Goal: Browse casually

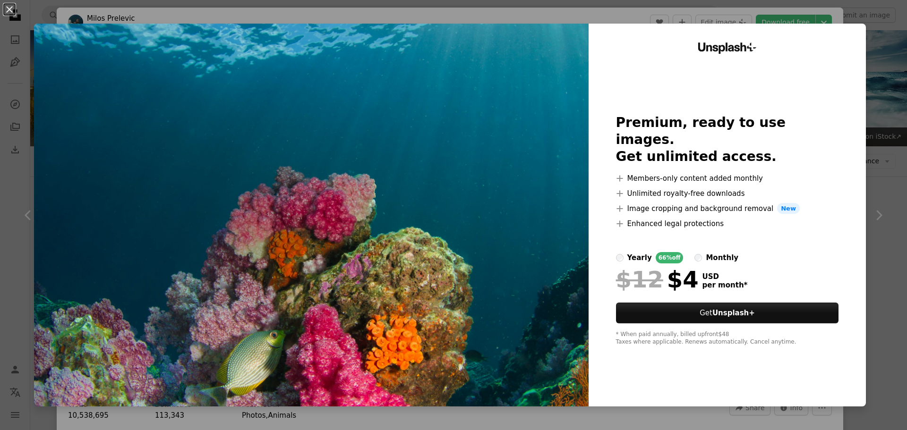
scroll to position [567, 0]
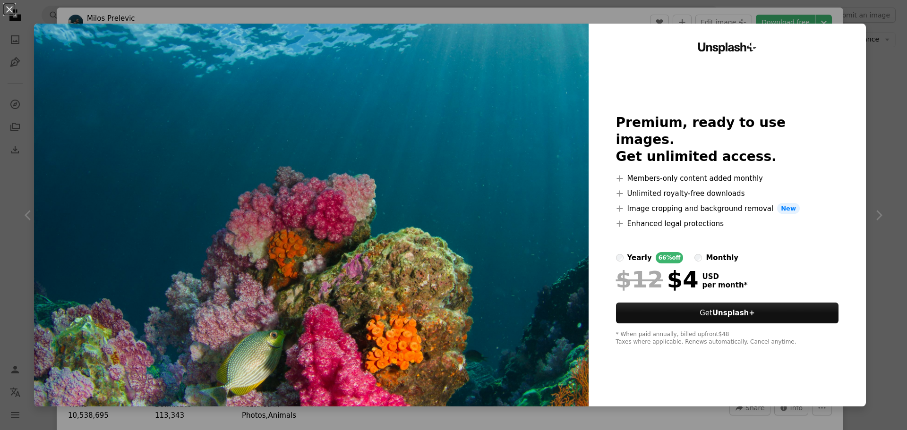
click at [509, 122] on img at bounding box center [311, 215] width 554 height 383
click at [868, 214] on div "An X shape Unsplash+ Premium, ready to use images. Get unlimited access. A plus…" at bounding box center [453, 215] width 907 height 430
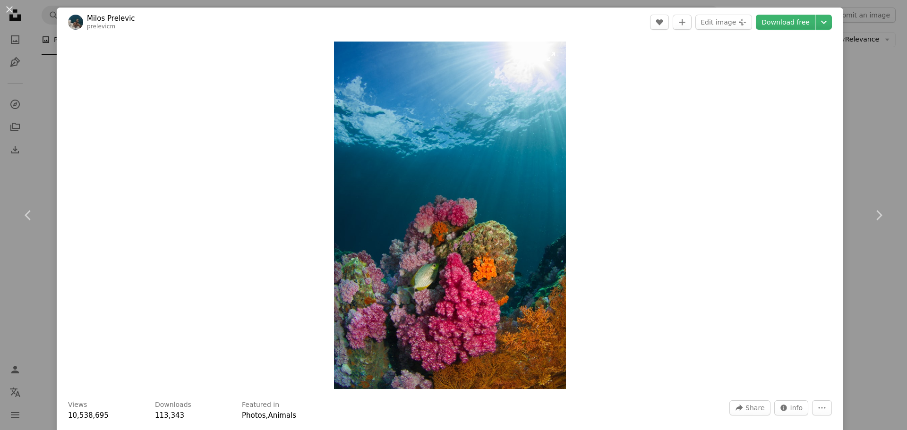
drag, startPoint x: 582, startPoint y: 164, endPoint x: 545, endPoint y: 149, distance: 40.0
click at [545, 149] on img "Zoom in on this image" at bounding box center [450, 216] width 232 height 348
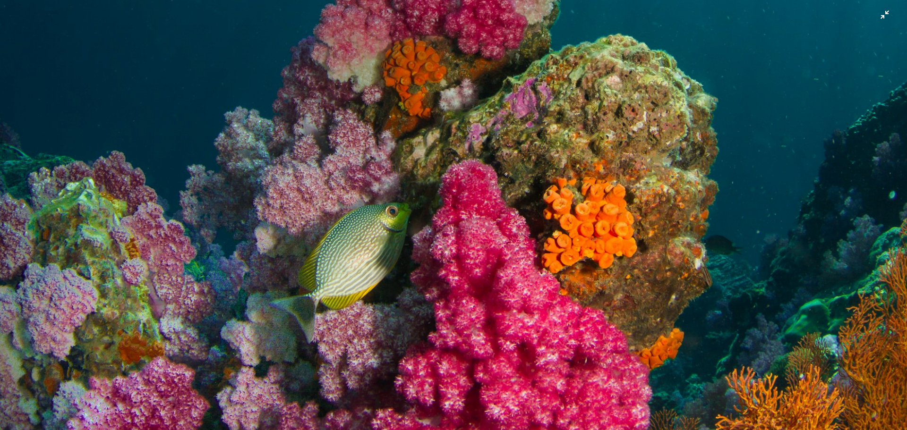
scroll to position [644, 0]
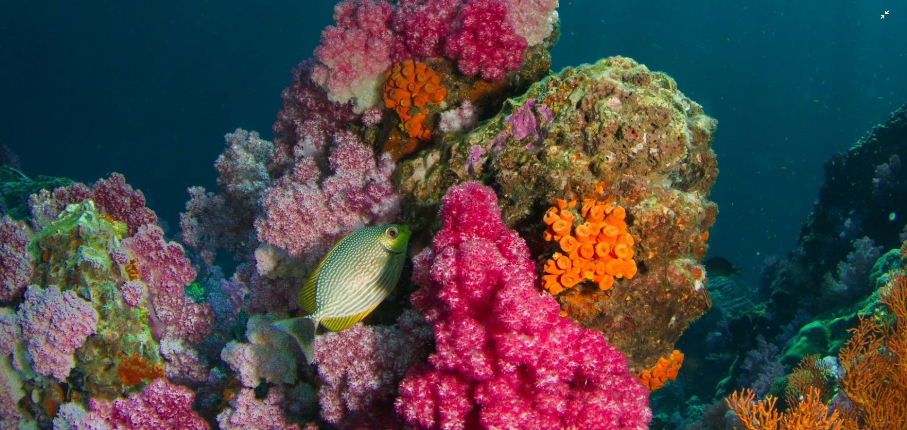
click at [877, 16] on img "Zoom out on this image" at bounding box center [454, 35] width 908 height 1361
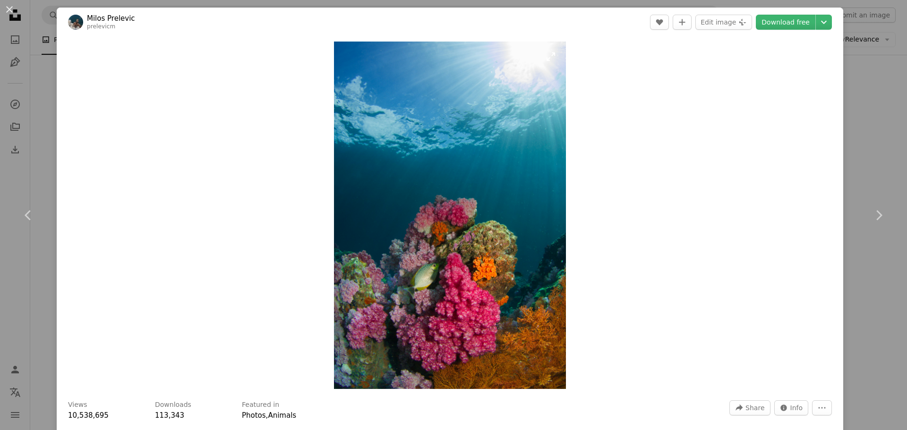
click at [538, 138] on img "Zoom in on this image" at bounding box center [450, 216] width 232 height 348
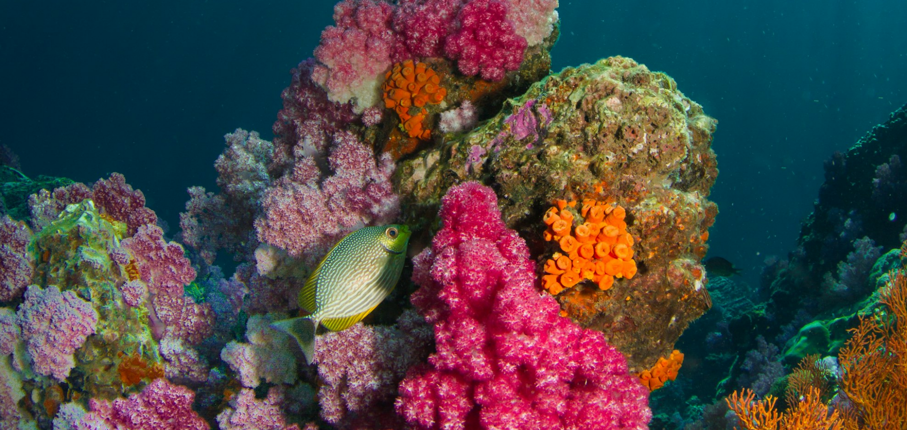
drag, startPoint x: 144, startPoint y: 1, endPoint x: 740, endPoint y: 80, distance: 600.6
click at [739, 81] on img "Zoom out on this image" at bounding box center [454, 35] width 908 height 1361
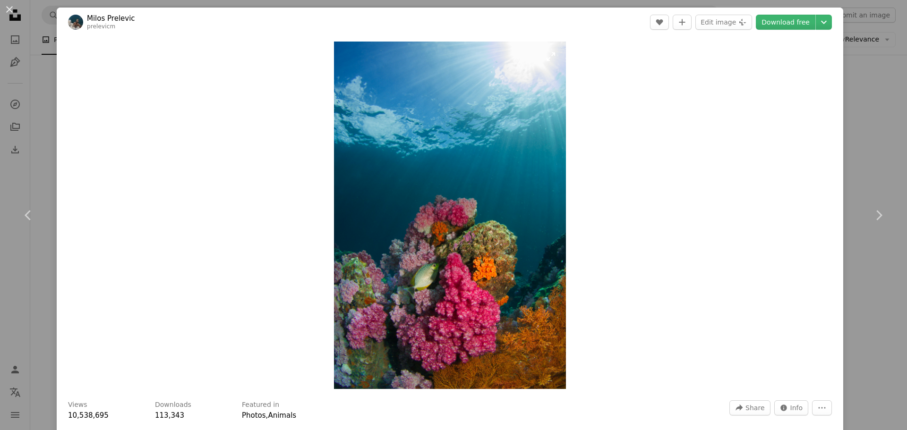
click at [546, 136] on img "Zoom in on this image" at bounding box center [450, 216] width 232 height 348
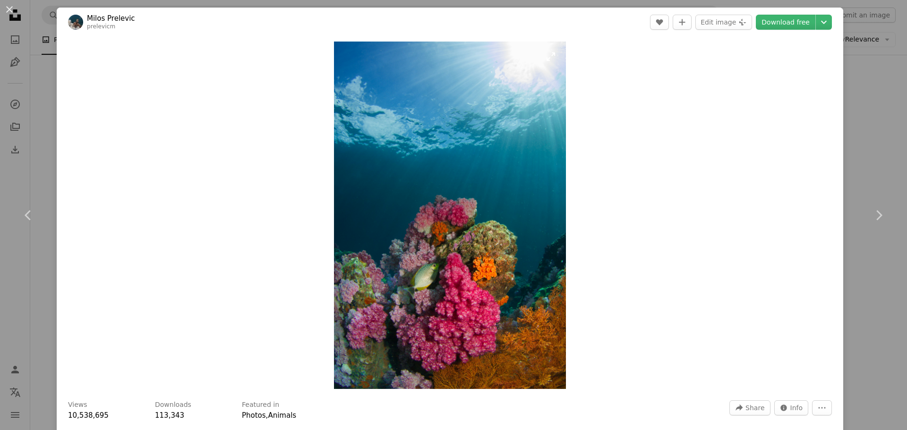
click at [546, 134] on img "Zoom in on this image" at bounding box center [450, 216] width 232 height 348
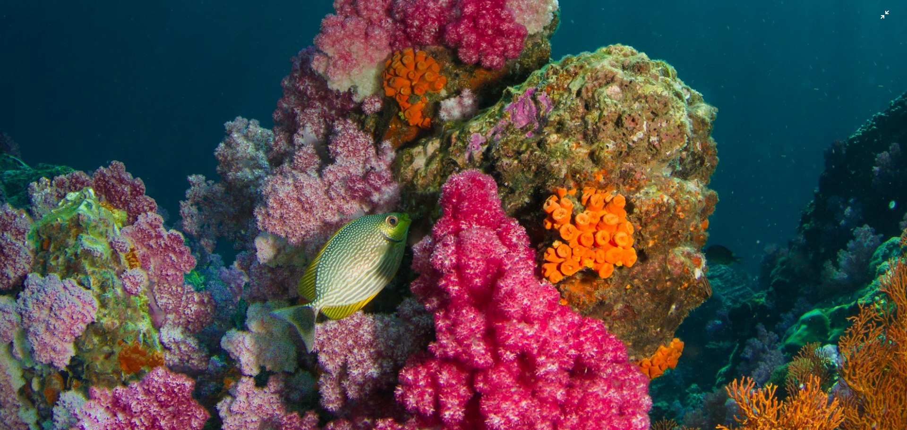
scroll to position [654, 0]
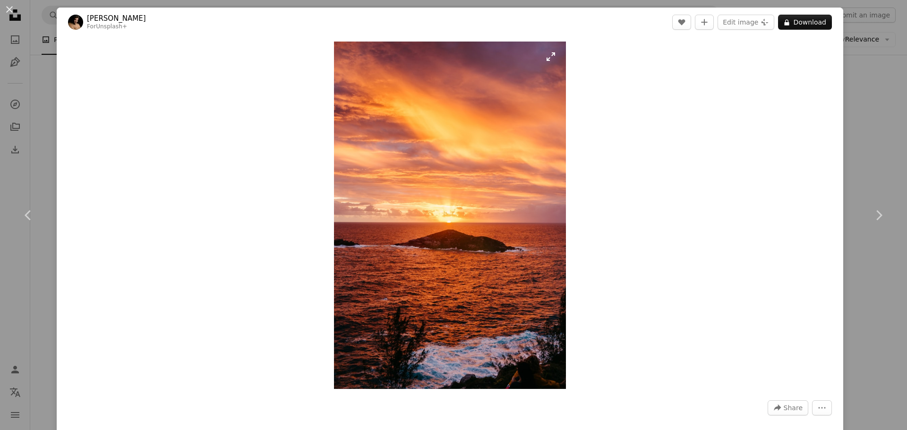
click at [487, 196] on img "Zoom in on this image" at bounding box center [450, 216] width 232 height 348
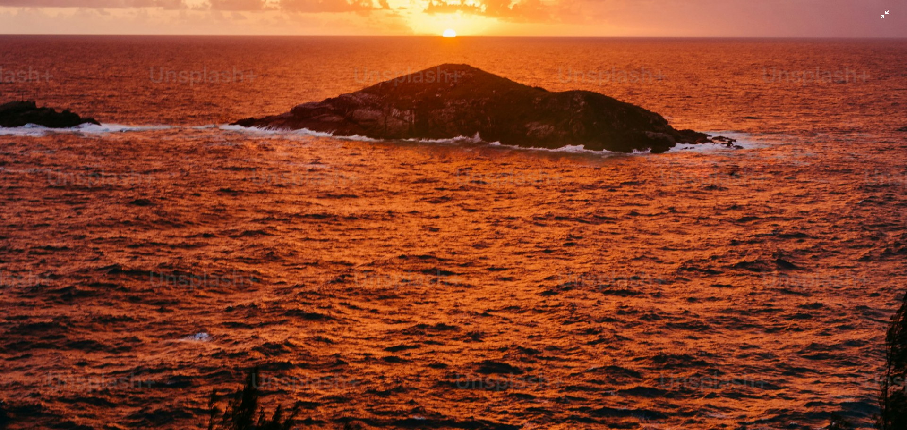
scroll to position [786, 0]
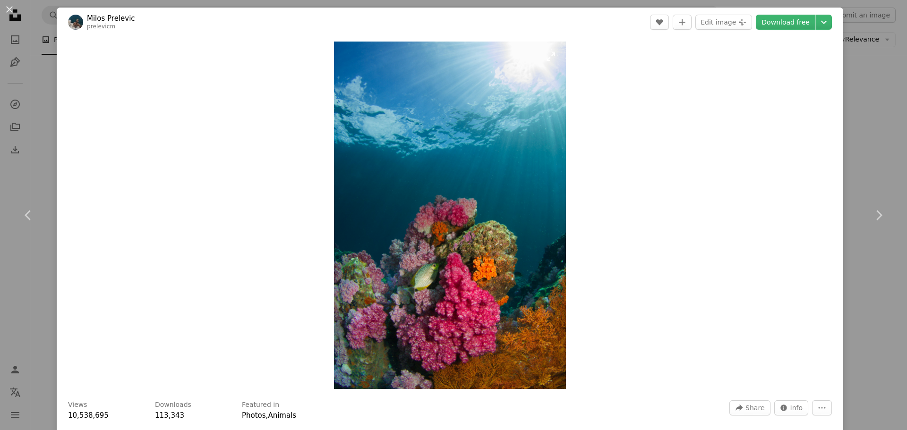
click at [427, 265] on img "Zoom in on this image" at bounding box center [450, 216] width 232 height 348
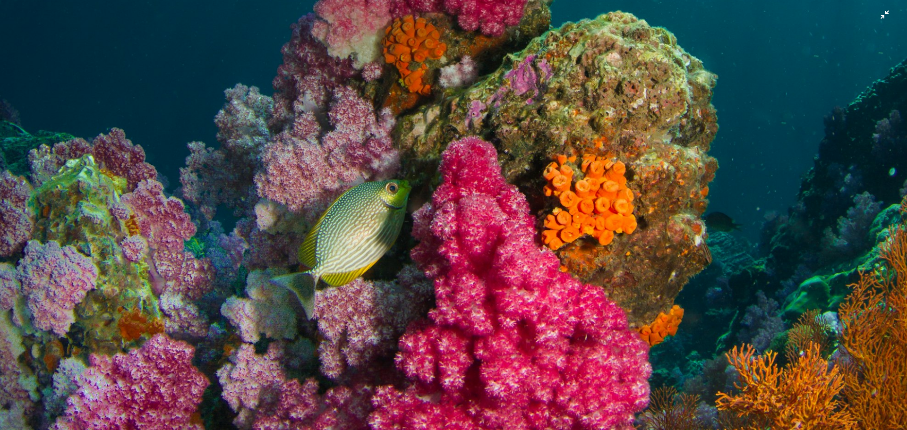
scroll to position [786, 0]
